Goal: Transaction & Acquisition: Purchase product/service

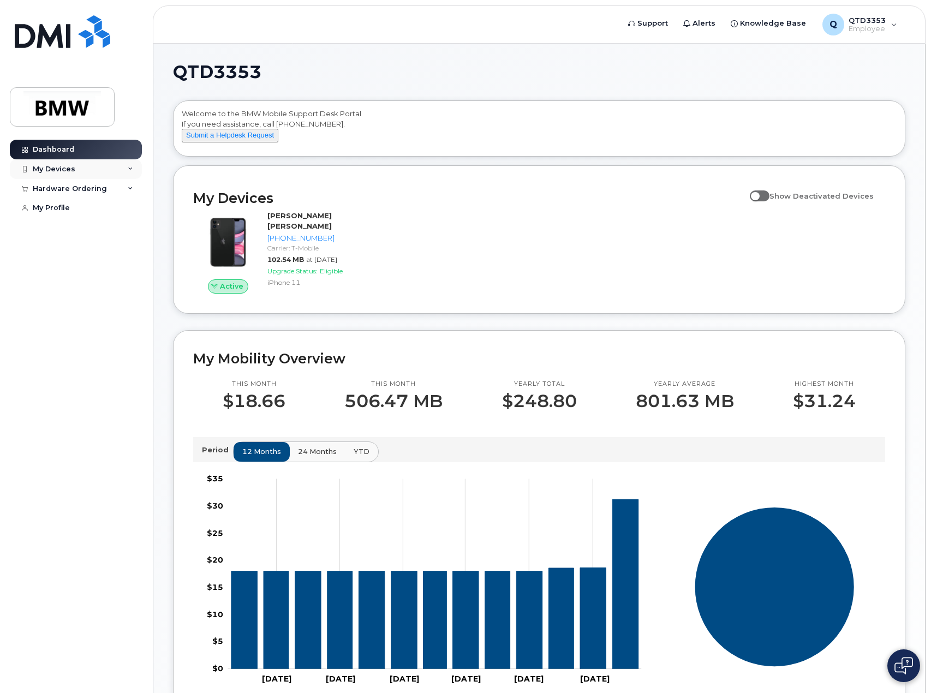
click at [65, 166] on div "My Devices" at bounding box center [54, 169] width 43 height 9
click at [83, 225] on div "([PERSON_NAME] [PERSON_NAME])" at bounding box center [100, 225] width 67 height 20
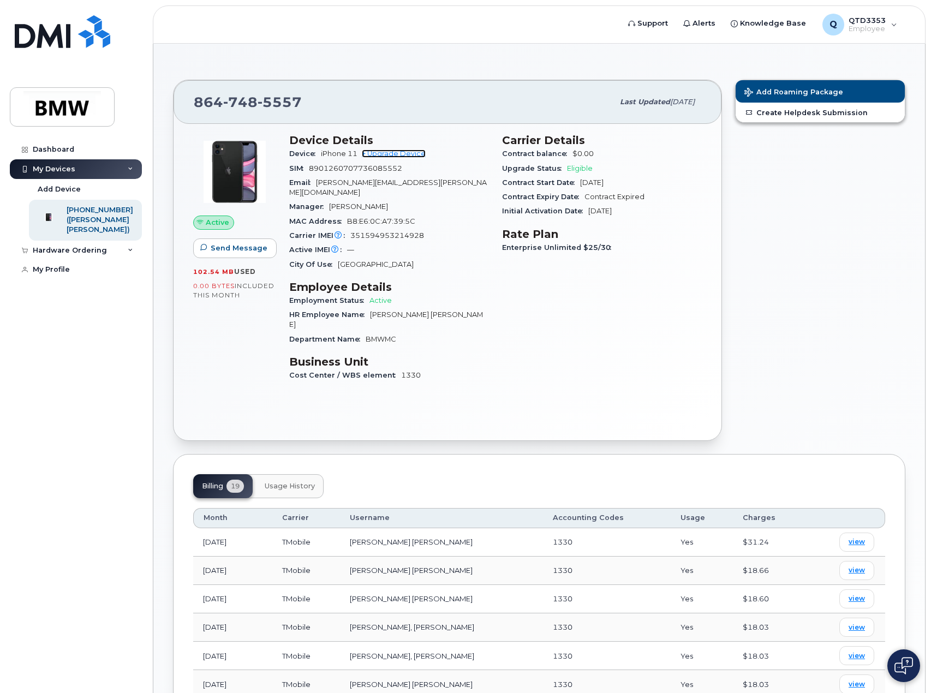
click at [402, 154] on link "+ Upgrade Device" at bounding box center [394, 153] width 64 height 8
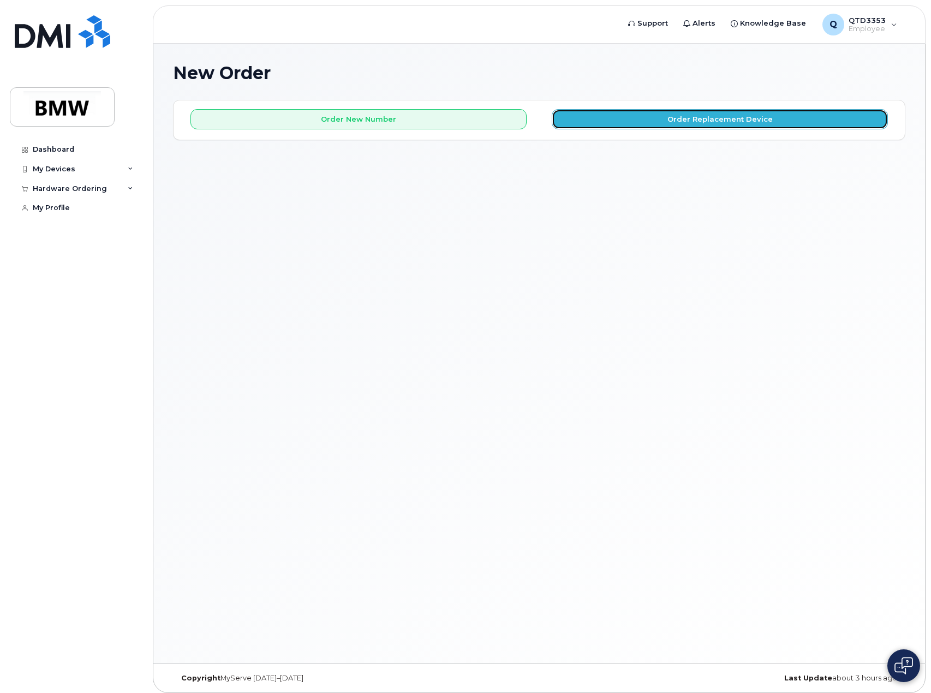
click at [737, 123] on button "Order Replacement Device" at bounding box center [720, 119] width 336 height 20
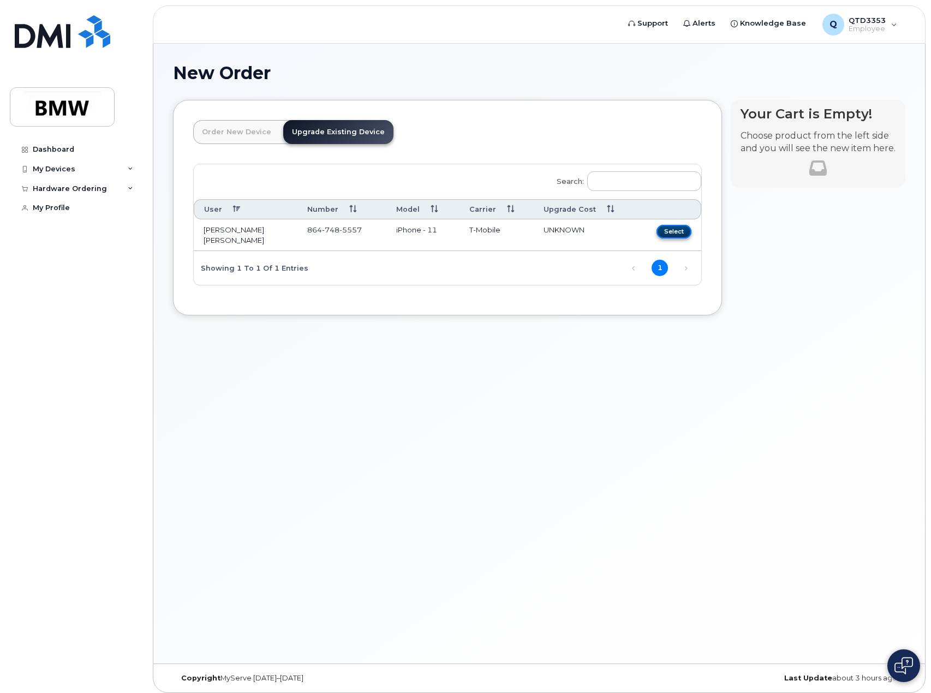
click at [669, 230] on button "Select" at bounding box center [673, 232] width 35 height 14
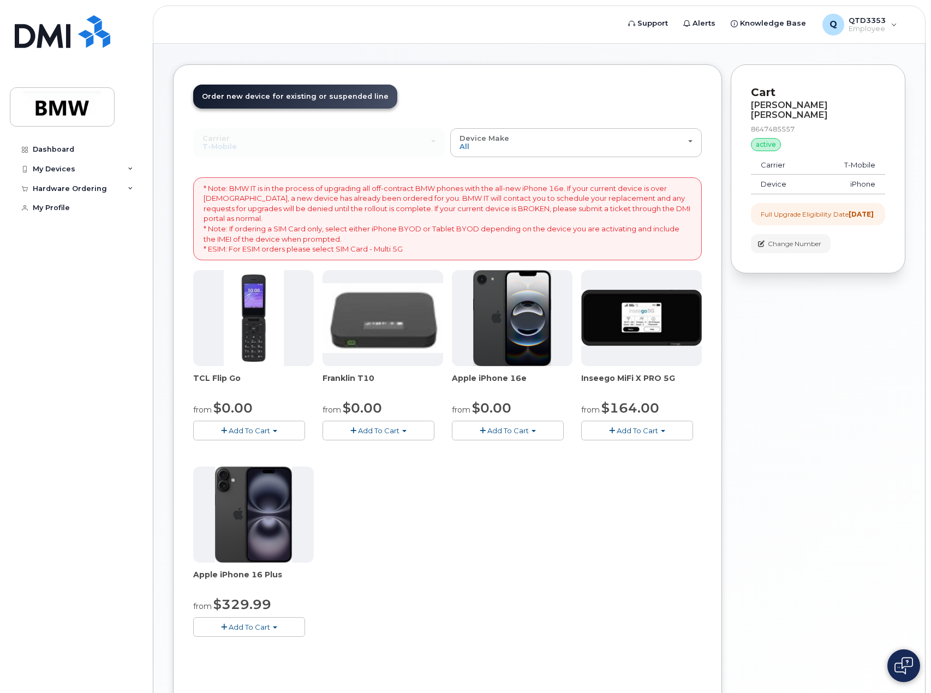
scroll to position [55, 0]
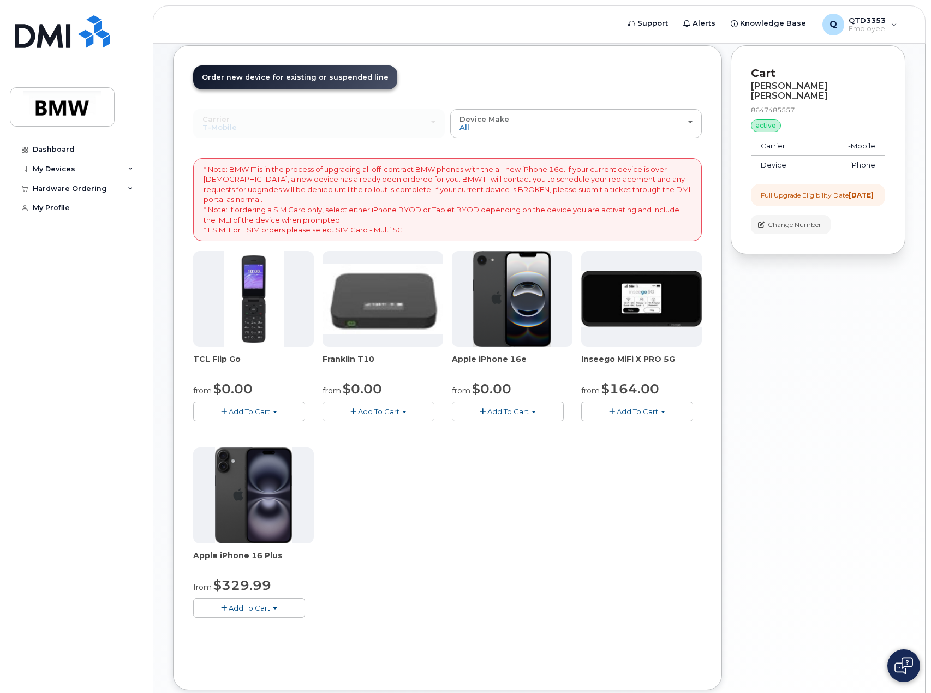
click at [220, 603] on button "Add To Cart" at bounding box center [249, 607] width 112 height 19
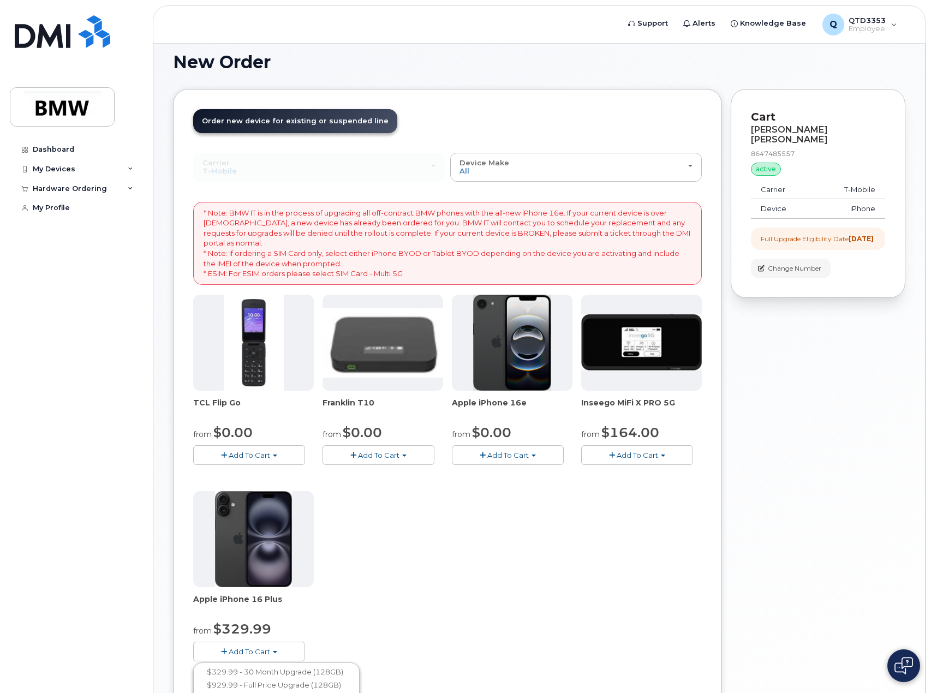
scroll to position [0, 0]
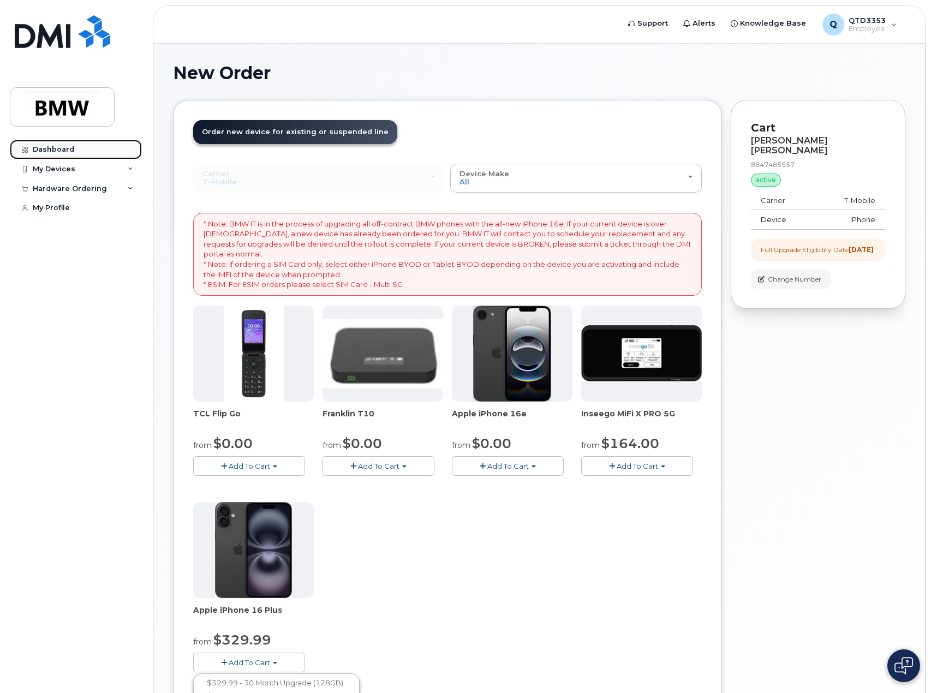
click at [55, 150] on div "Dashboard" at bounding box center [53, 149] width 41 height 9
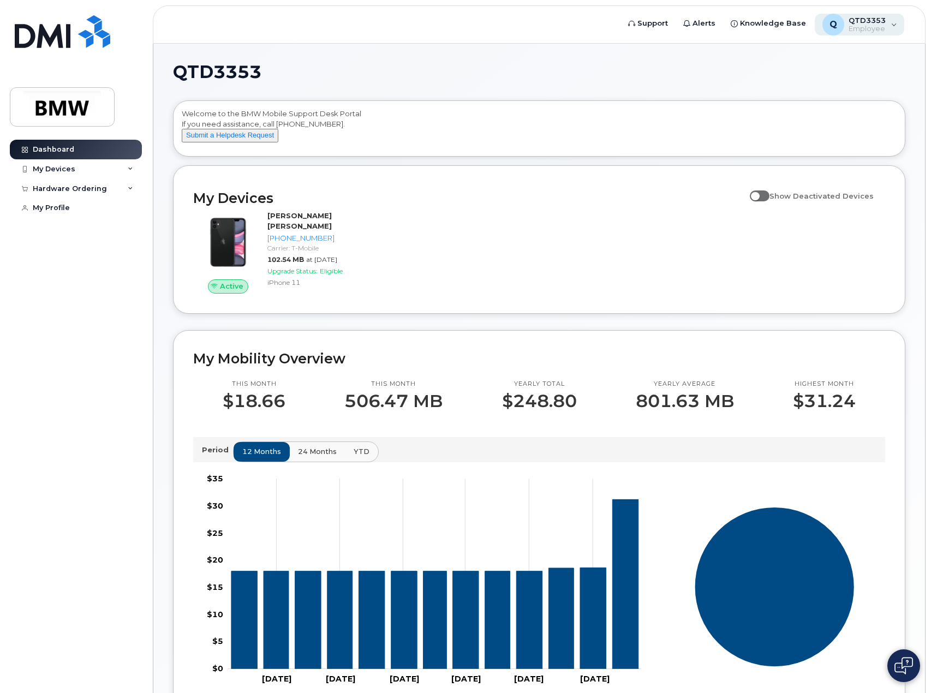
click at [895, 24] on div "Q QTD3353 Employee" at bounding box center [859, 25] width 90 height 22
